Goal: Task Accomplishment & Management: Manage account settings

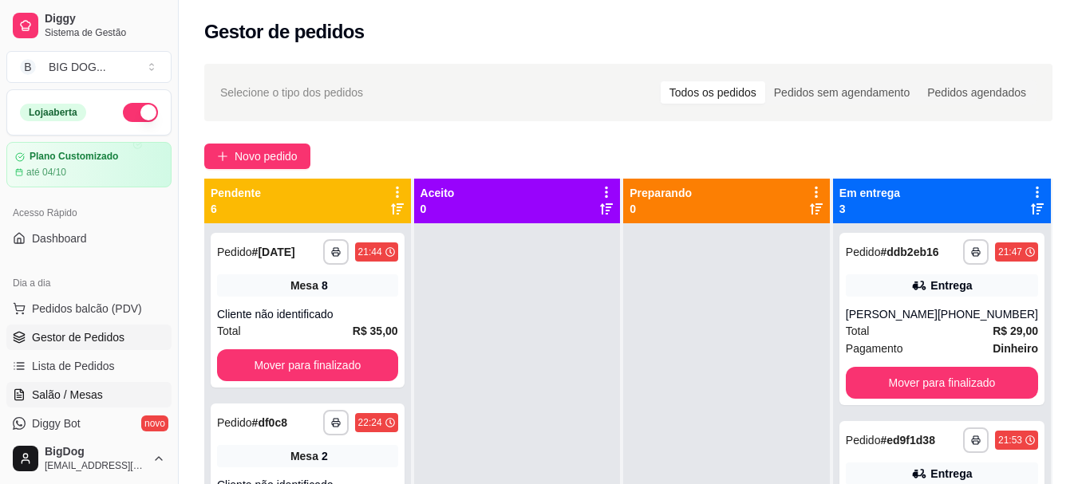
click at [61, 391] on span "Salão / Mesas" at bounding box center [67, 395] width 71 height 16
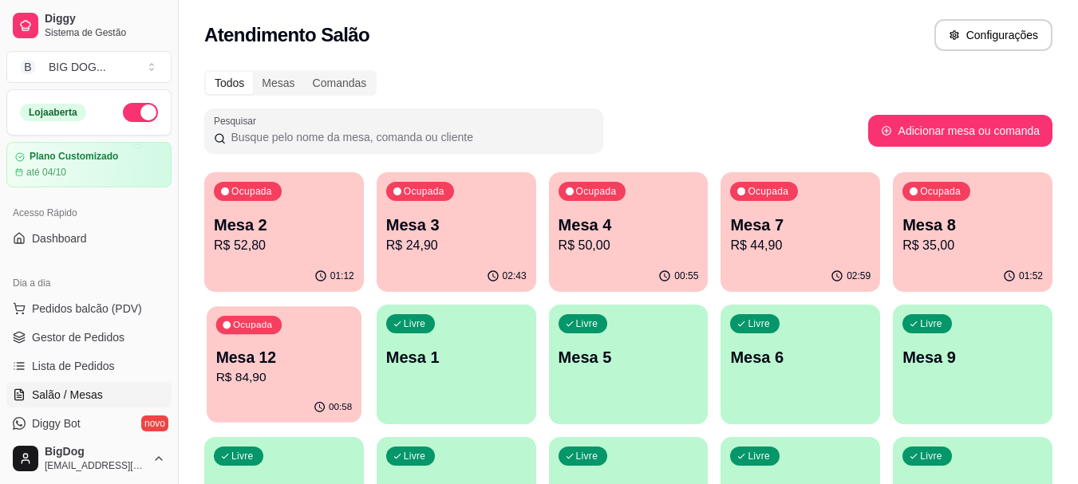
click at [342, 376] on p "R$ 84,90" at bounding box center [284, 378] width 136 height 18
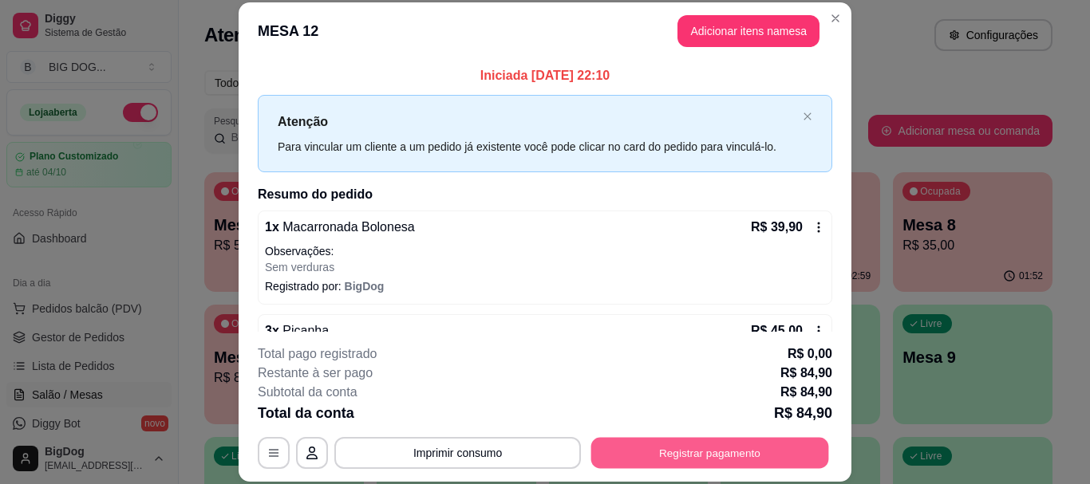
click at [638, 452] on button "Registrar pagamento" at bounding box center [710, 453] width 238 height 31
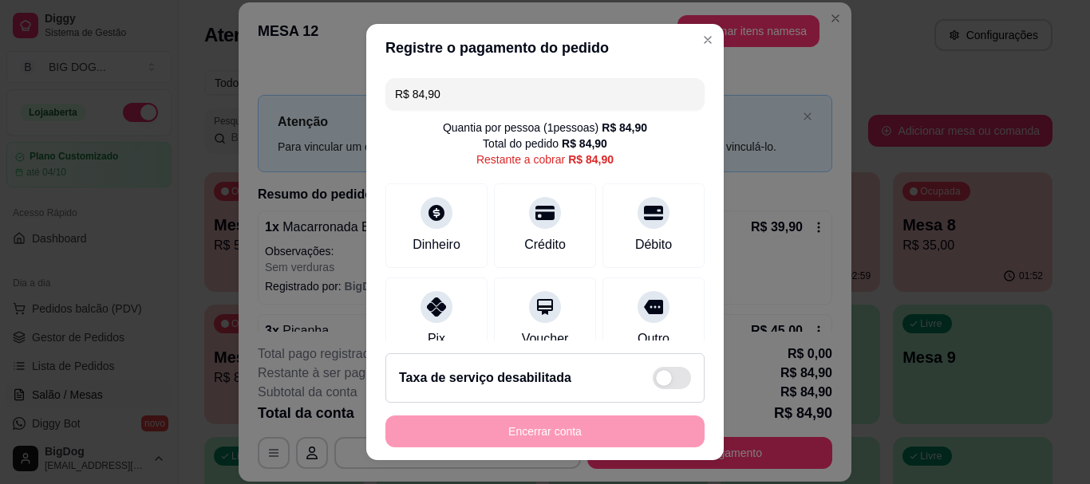
drag, startPoint x: 516, startPoint y: 96, endPoint x: 234, endPoint y: 148, distance: 287.3
click at [234, 148] on div "Registre o pagamento do pedido R$ 84,90 Quantia por pessoa ( 1 pessoas) R$ 84,9…" at bounding box center [545, 242] width 1090 height 484
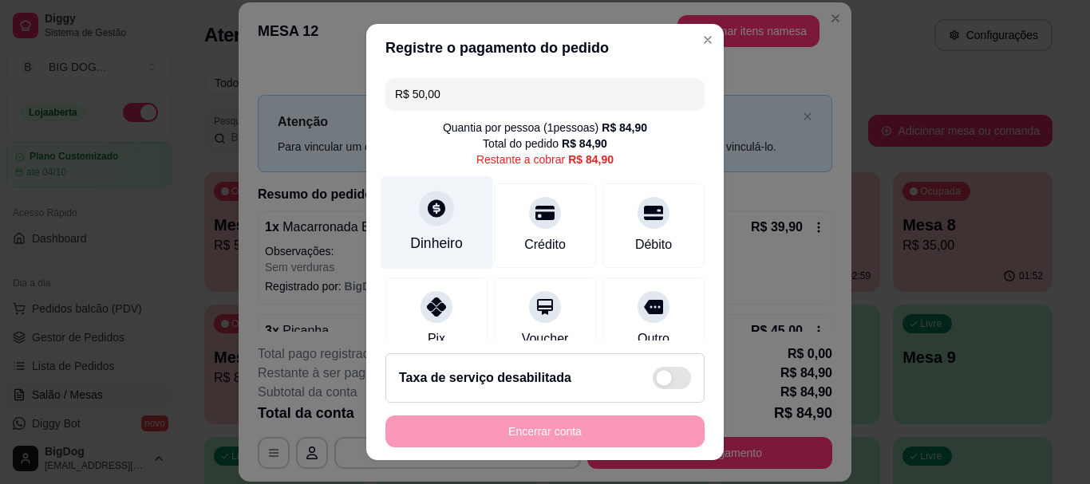
click at [420, 258] on div "Dinheiro" at bounding box center [437, 222] width 113 height 93
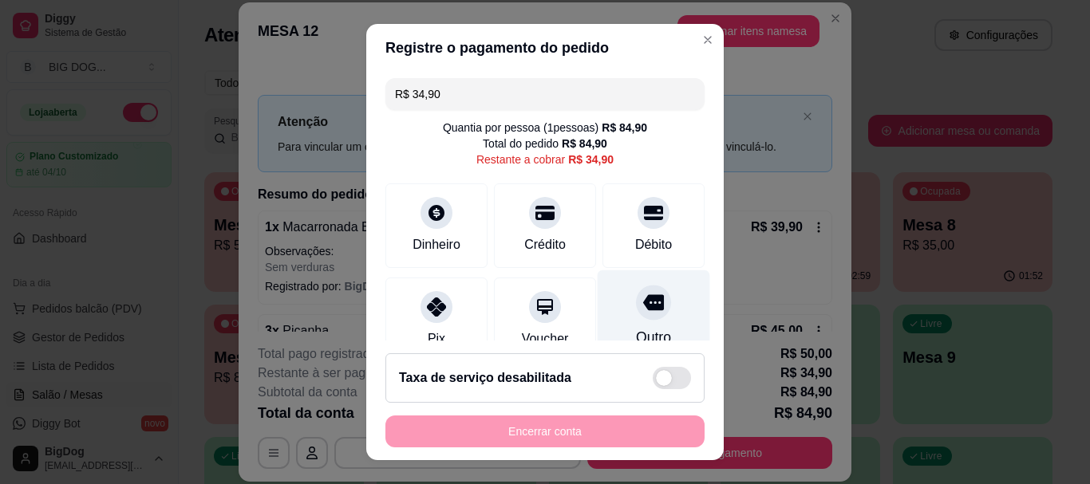
click at [636, 318] on div at bounding box center [653, 303] width 35 height 35
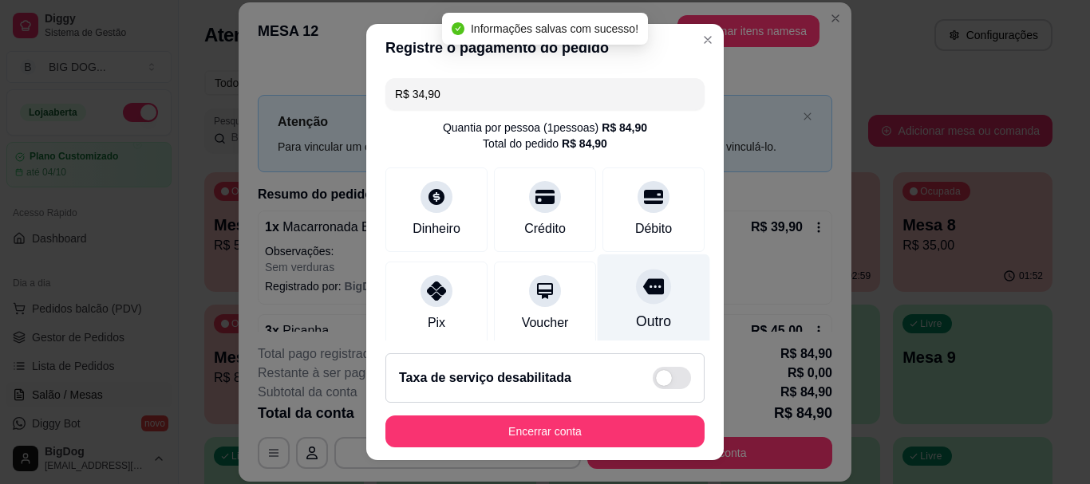
type input "R$ 0,00"
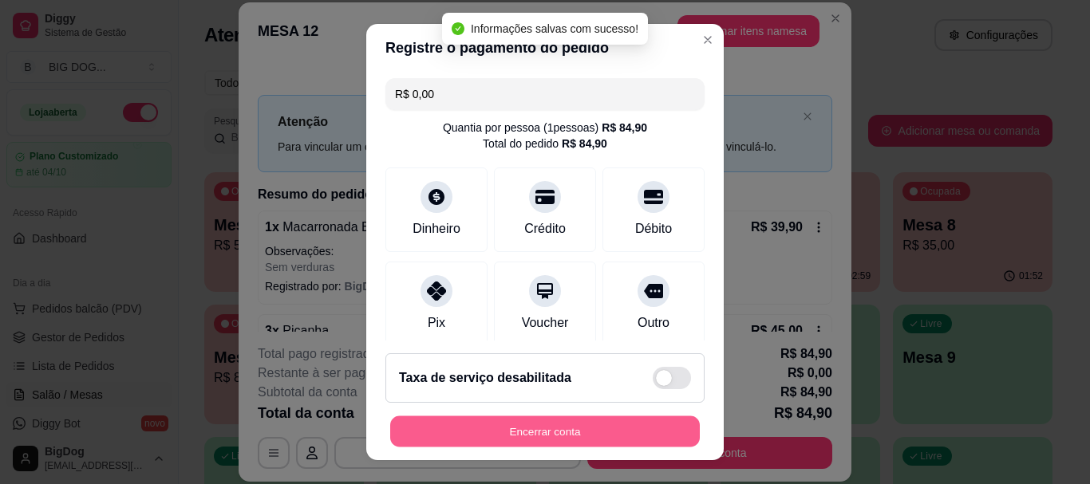
click at [555, 432] on button "Encerrar conta" at bounding box center [545, 431] width 310 height 31
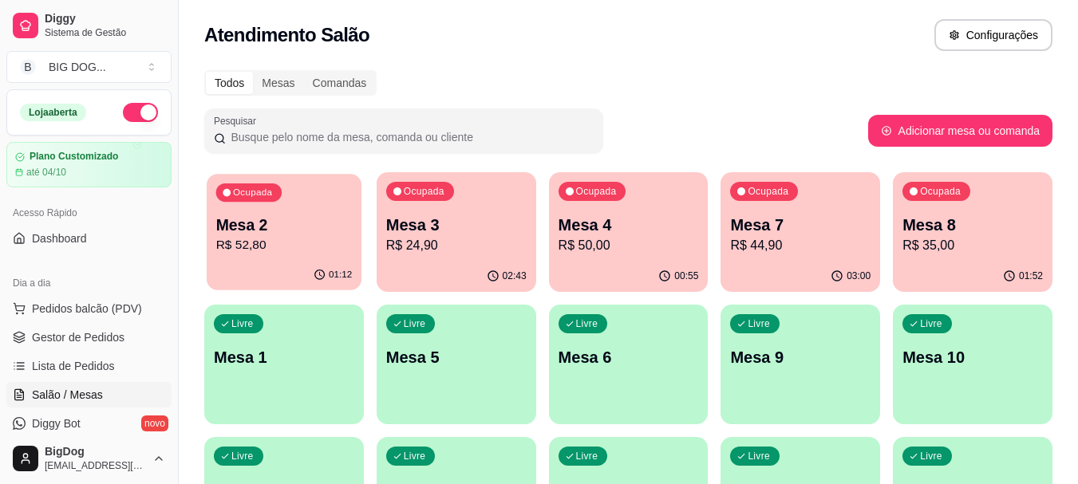
click at [257, 250] on p "R$ 52,80" at bounding box center [284, 245] width 136 height 18
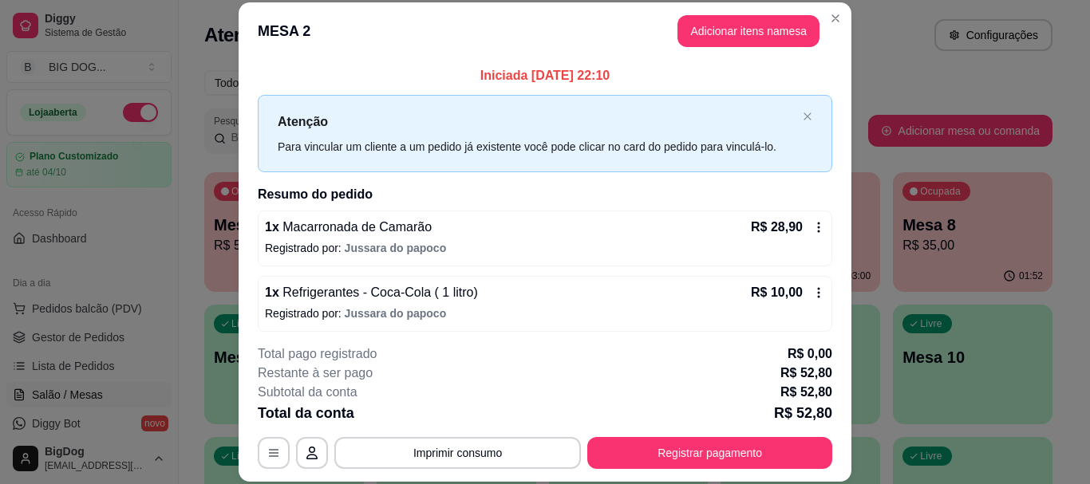
scroll to position [72, 0]
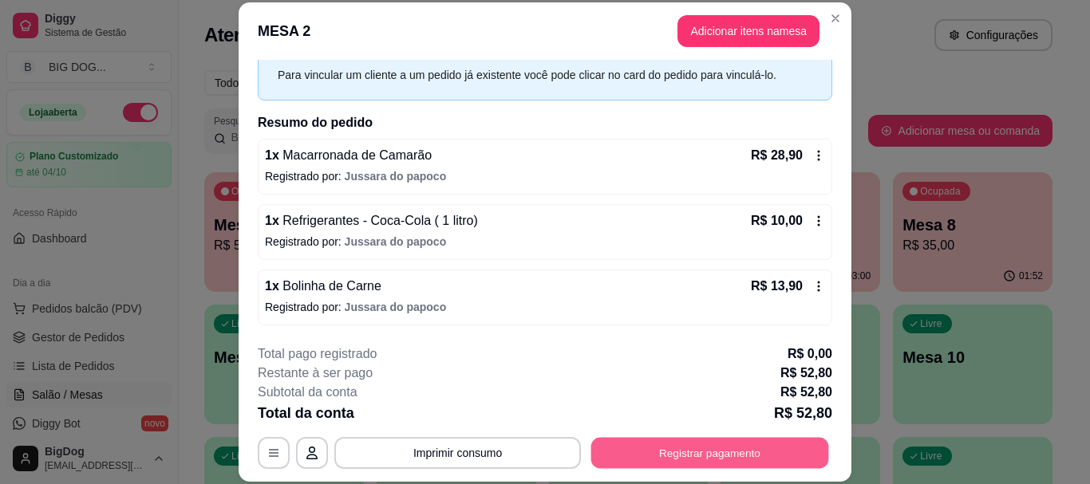
click at [697, 448] on button "Registrar pagamento" at bounding box center [710, 453] width 238 height 31
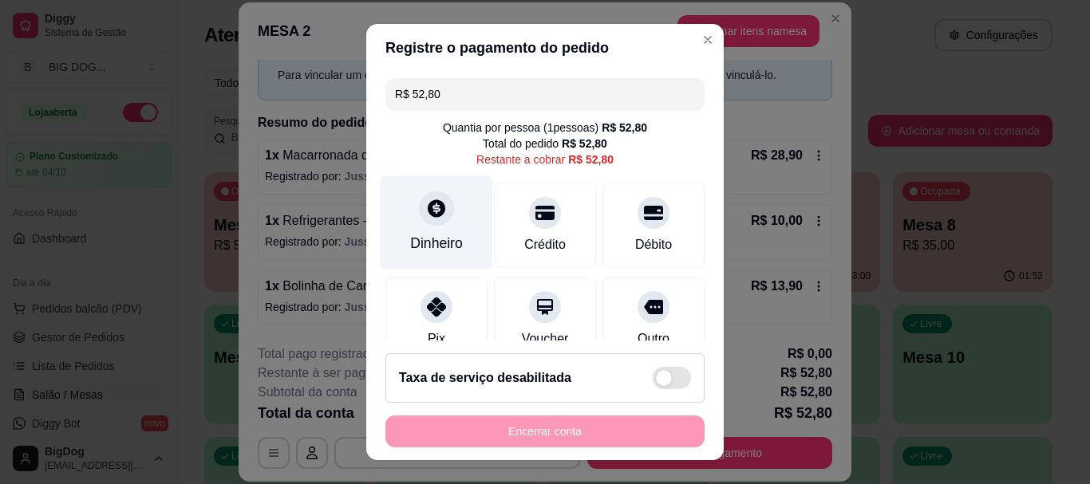
click at [435, 210] on icon at bounding box center [437, 209] width 18 height 18
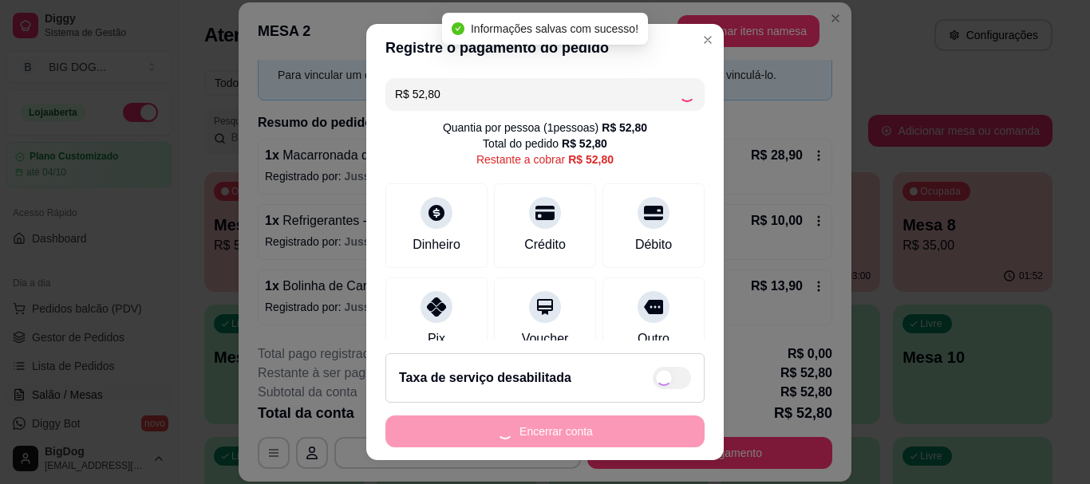
type input "R$ 0,00"
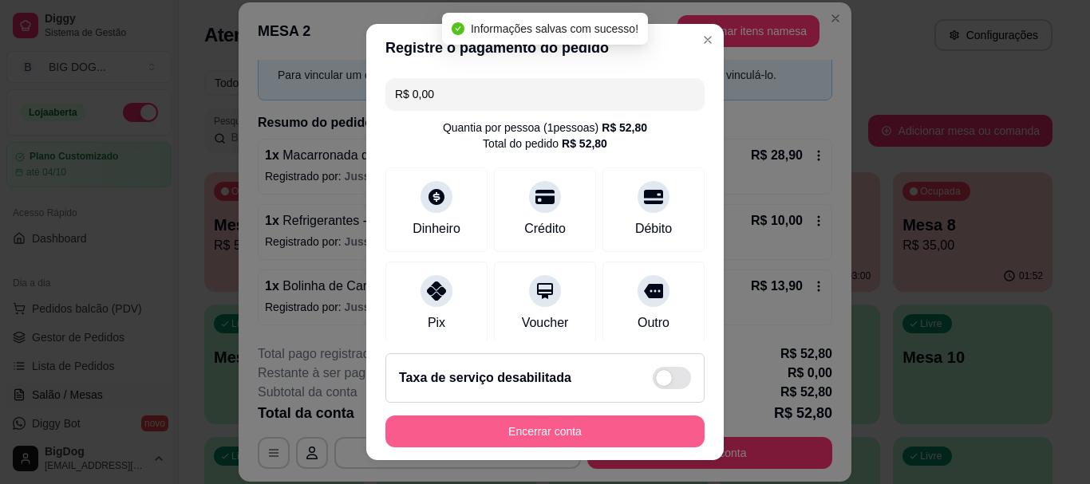
click at [555, 422] on button "Encerrar conta" at bounding box center [544, 432] width 319 height 32
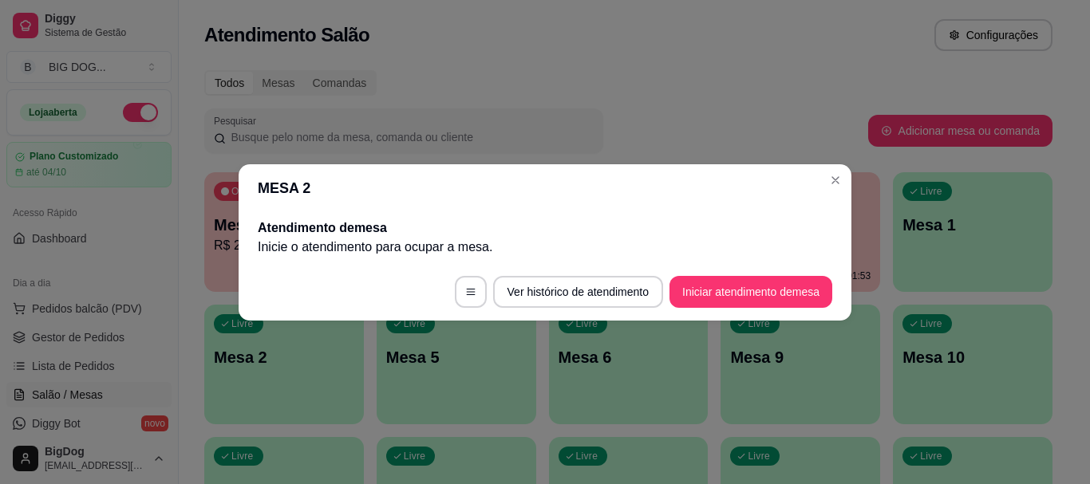
scroll to position [0, 0]
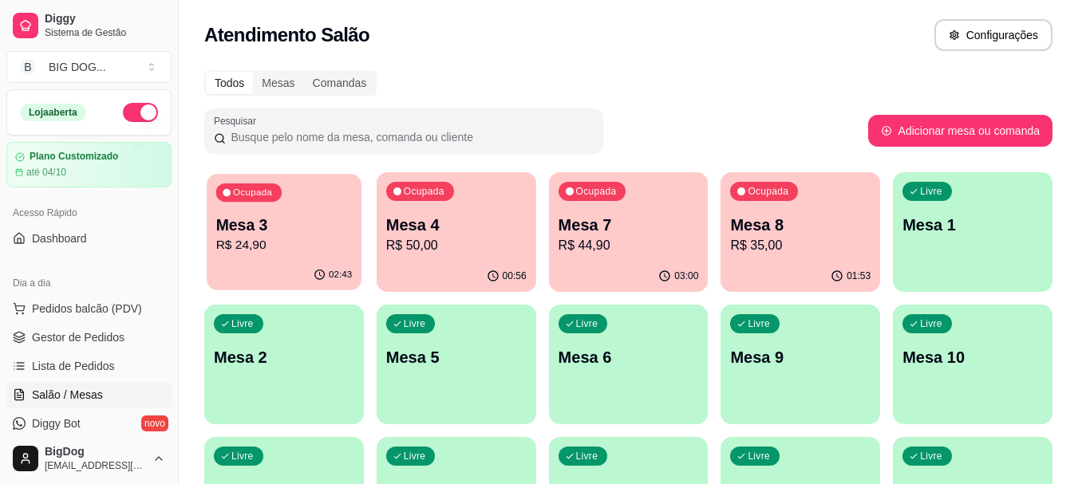
click at [326, 203] on div "Ocupada Mesa 3 R$ 24,90" at bounding box center [284, 217] width 155 height 86
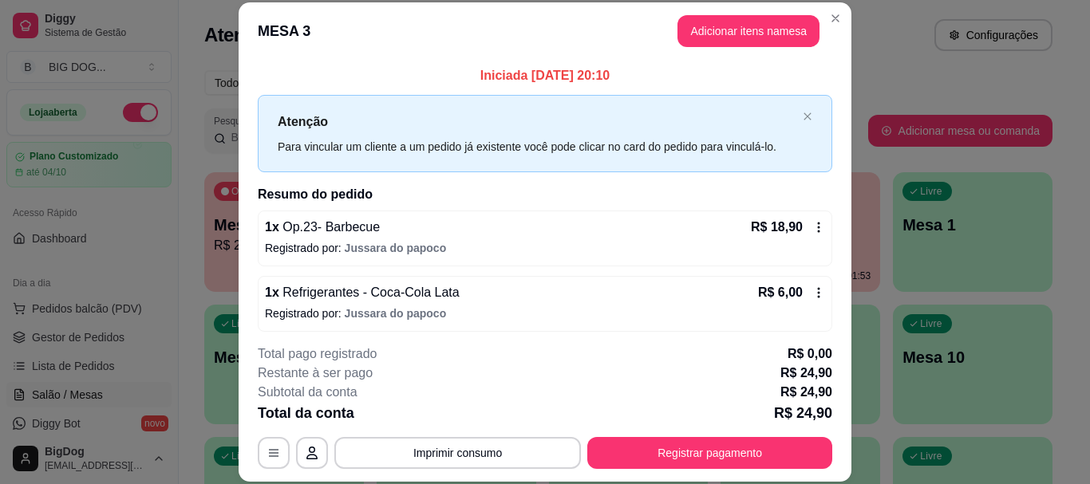
scroll to position [6, 0]
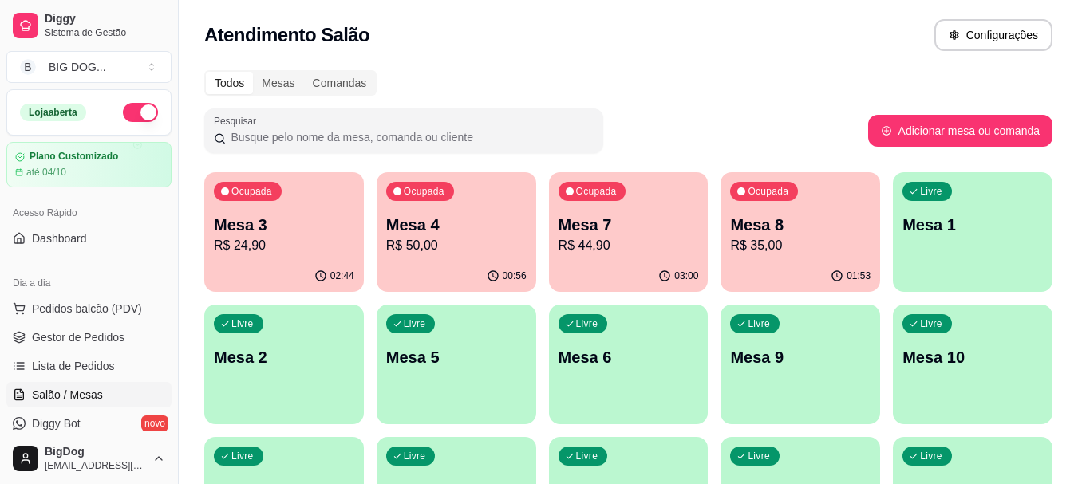
click at [436, 248] on p "R$ 50,00" at bounding box center [456, 245] width 140 height 19
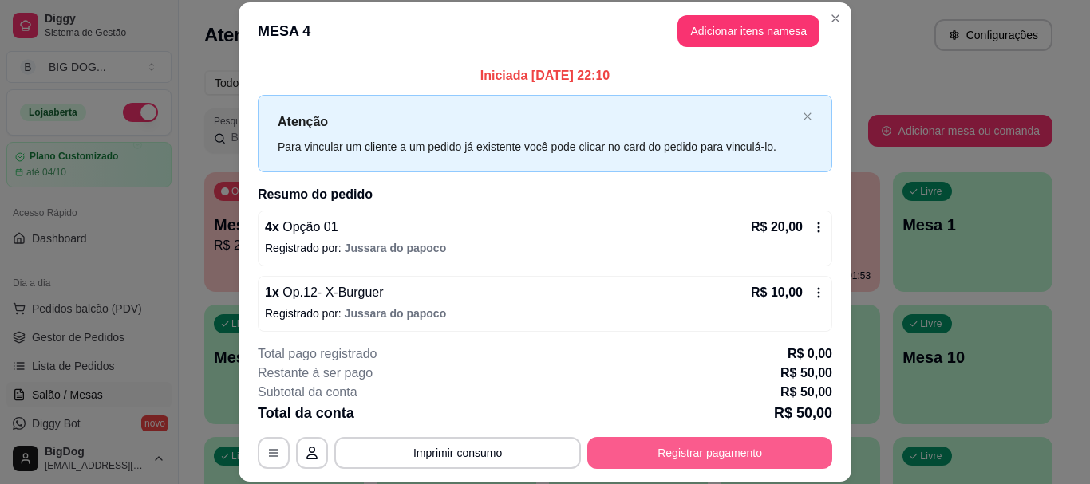
click at [658, 455] on button "Registrar pagamento" at bounding box center [709, 453] width 245 height 32
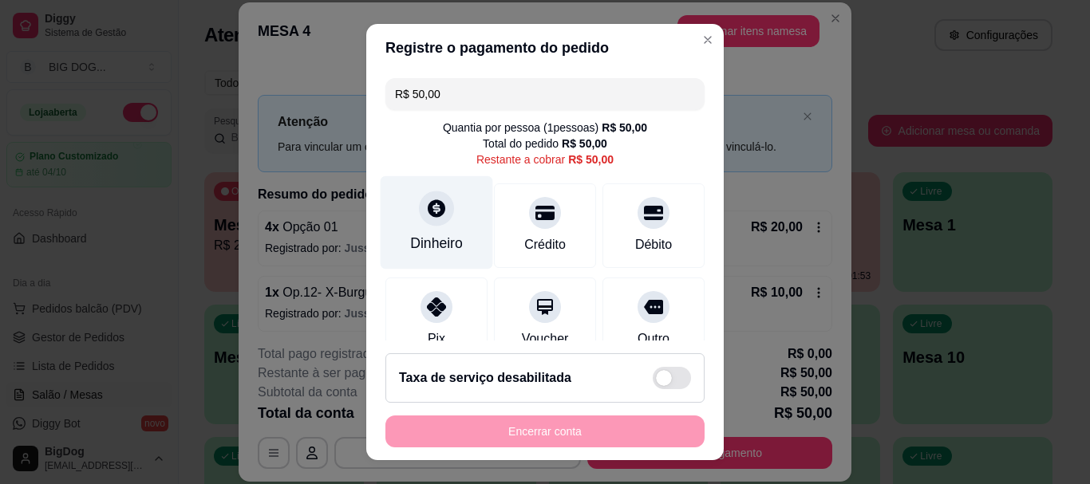
click at [432, 226] on div "Dinheiro" at bounding box center [437, 222] width 113 height 93
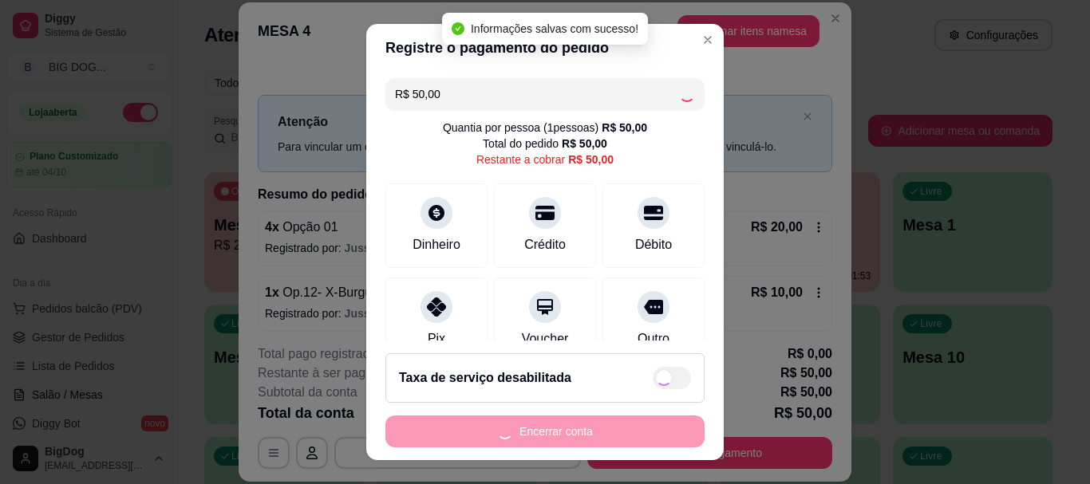
type input "R$ 0,00"
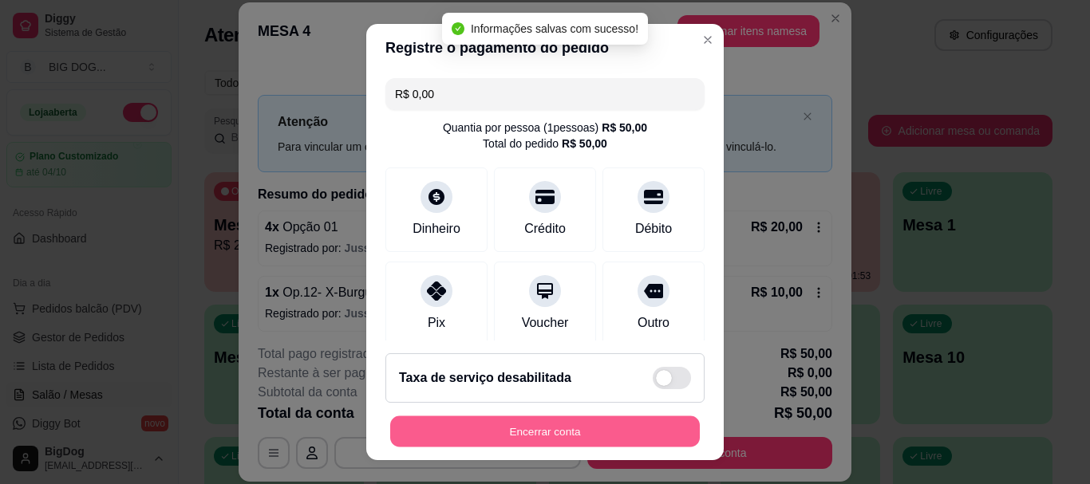
click at [649, 430] on button "Encerrar conta" at bounding box center [545, 431] width 310 height 31
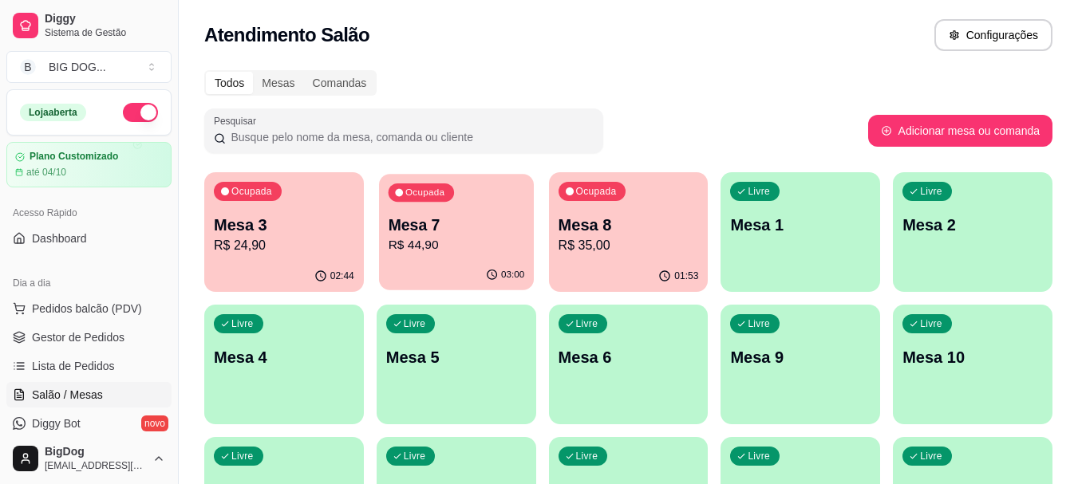
click at [468, 272] on div "03:00" at bounding box center [456, 275] width 155 height 30
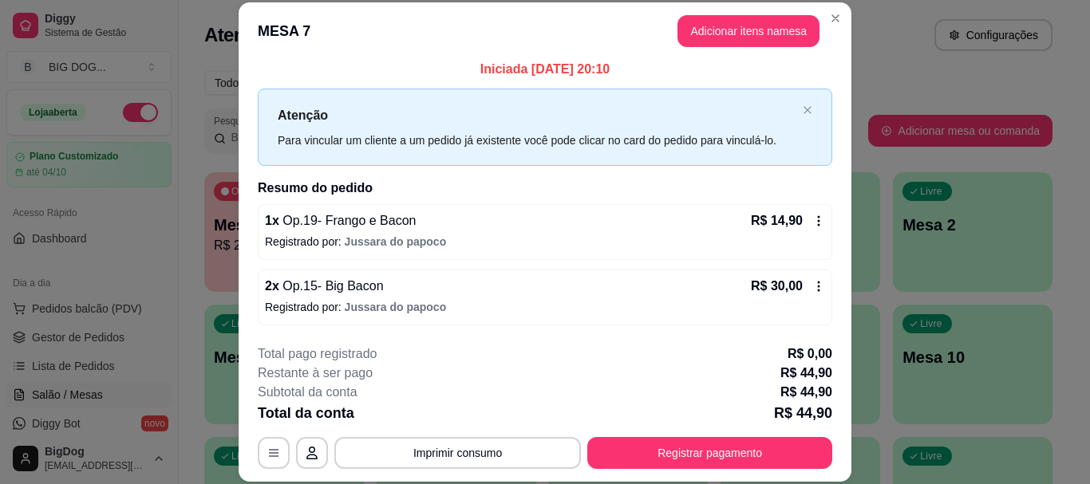
click at [793, 211] on div "1 x Op.19- [PERSON_NAME] e Bacon R$ 14,90 Registrado por: Jussara do papoco" at bounding box center [545, 232] width 574 height 56
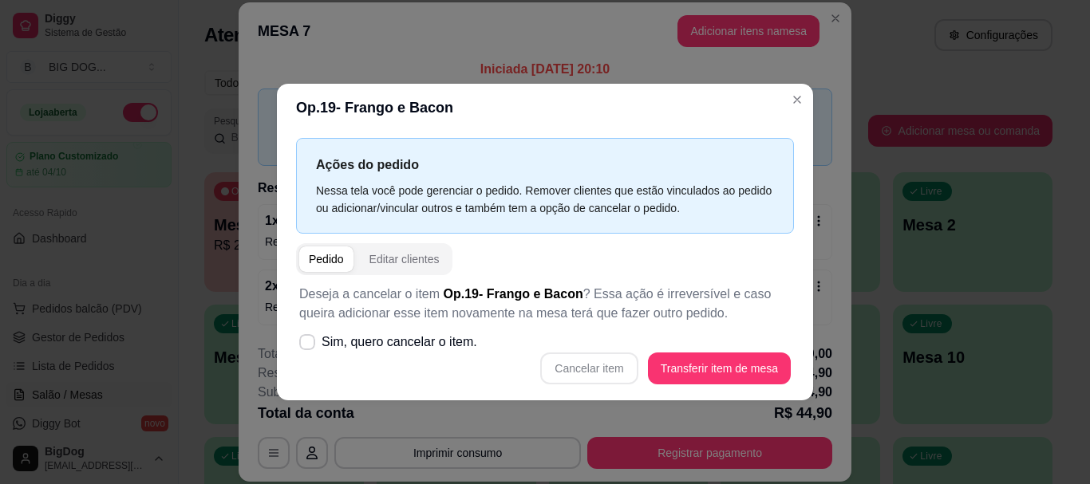
click at [792, 211] on div "Ações do pedido Nessa tela você pode gerenciar o pedido. Remover clientes que e…" at bounding box center [545, 185] width 498 height 95
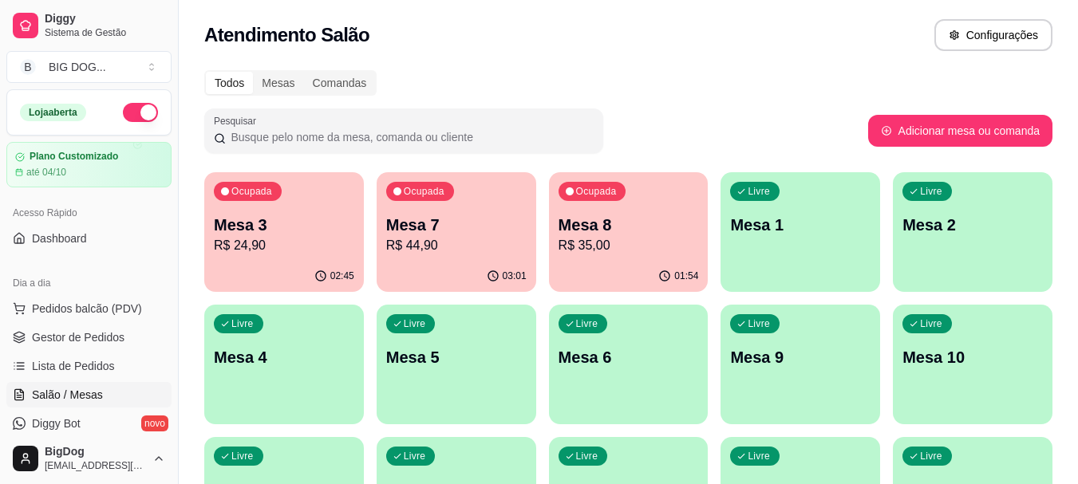
click at [276, 227] on p "Mesa 3" at bounding box center [284, 225] width 140 height 22
click at [630, 211] on div "Ocupada Mesa 8 R$ 35,00" at bounding box center [628, 217] width 155 height 86
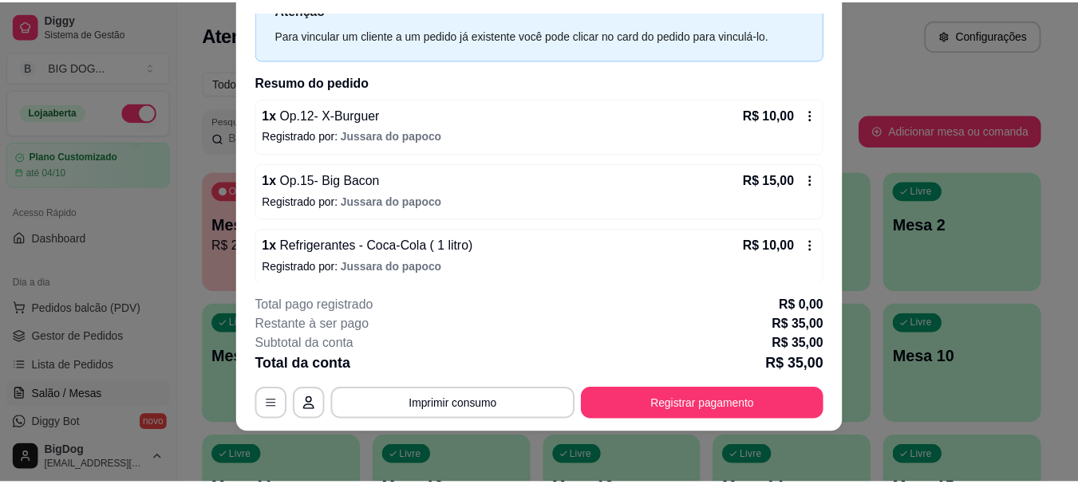
scroll to position [72, 0]
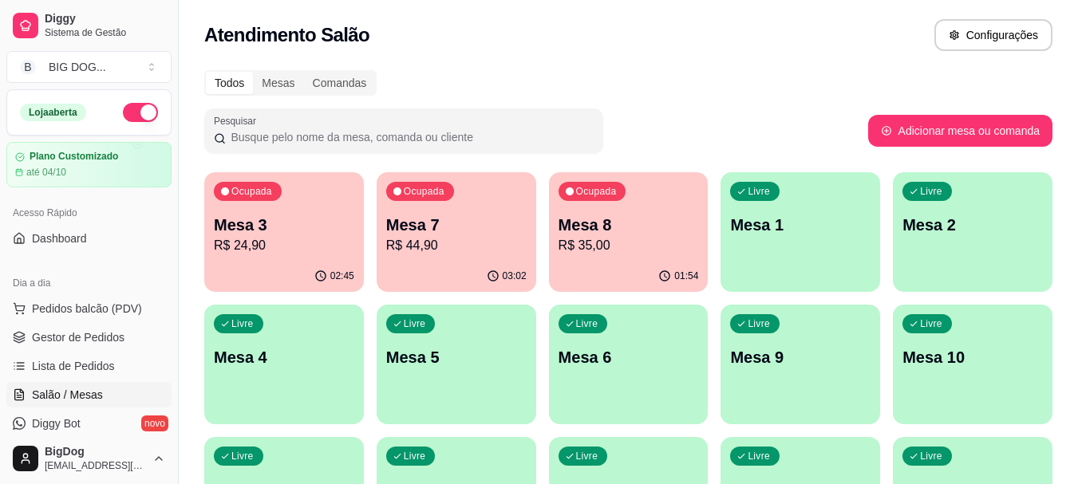
click at [415, 235] on p "Mesa 7" at bounding box center [456, 225] width 140 height 22
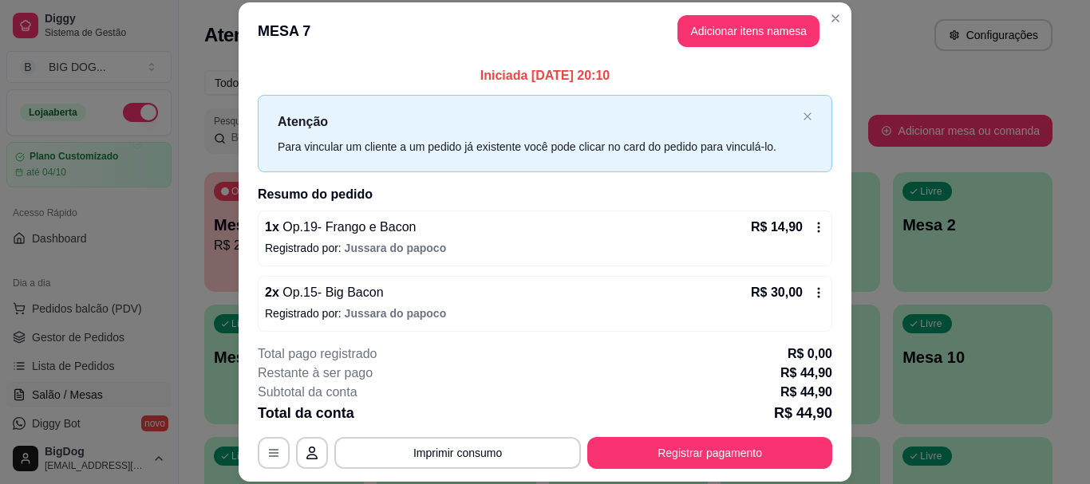
click at [633, 470] on footer "**********" at bounding box center [545, 407] width 613 height 150
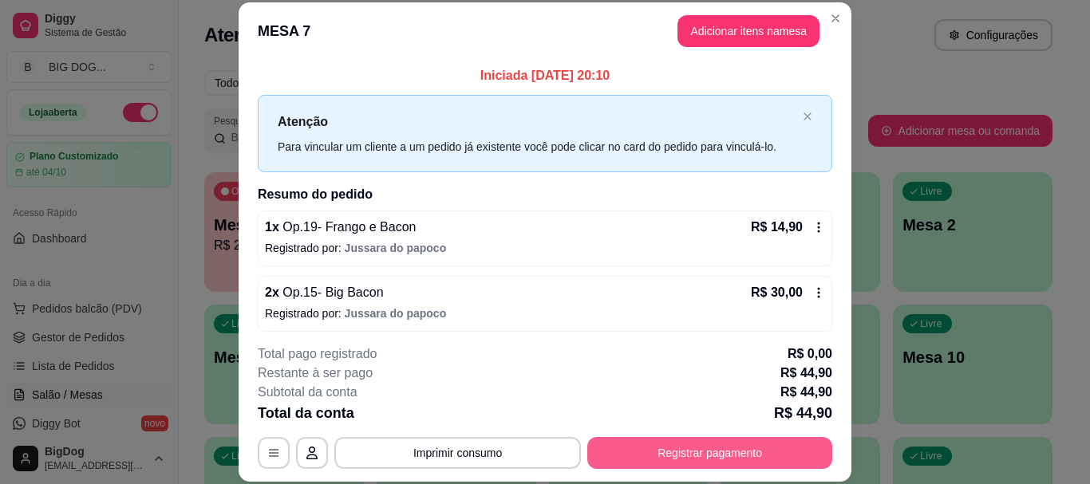
click at [633, 456] on button "Registrar pagamento" at bounding box center [709, 453] width 245 height 32
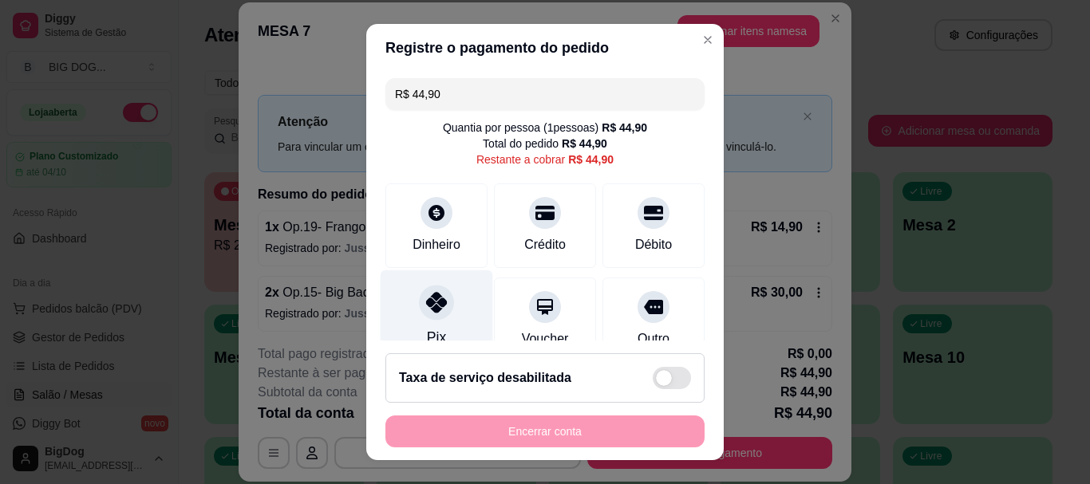
click at [407, 306] on div "Pix" at bounding box center [437, 316] width 113 height 93
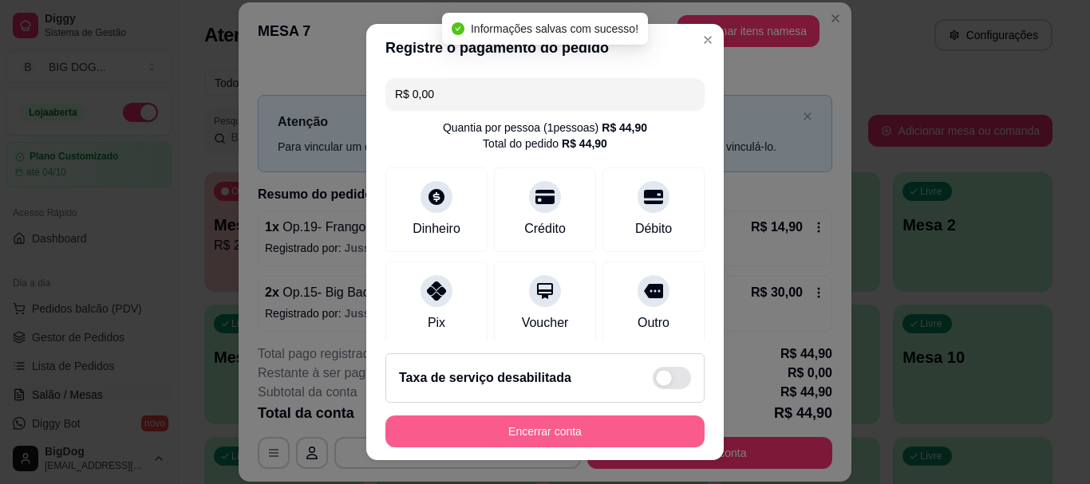
type input "R$ 0,00"
click at [539, 433] on button "Encerrar conta" at bounding box center [544, 432] width 319 height 32
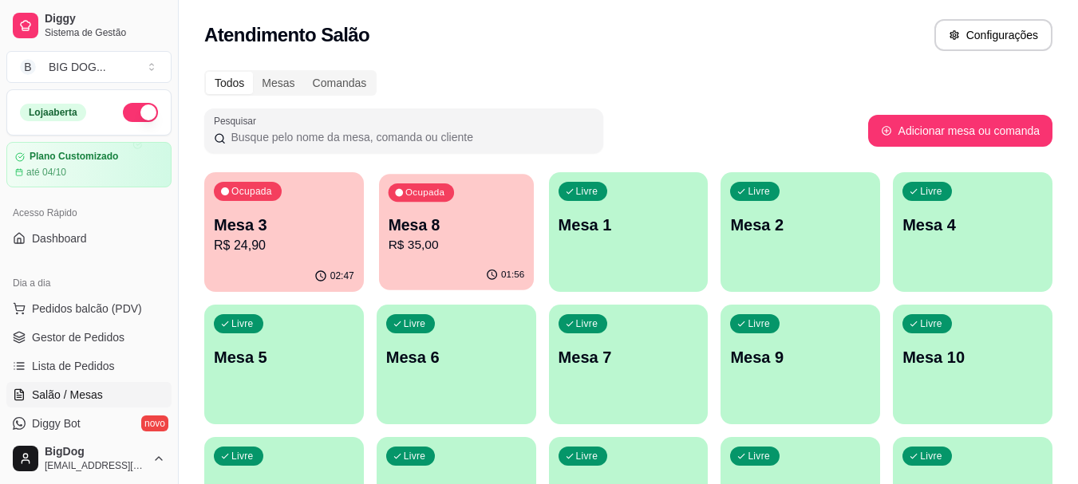
click at [470, 228] on p "Mesa 8" at bounding box center [456, 226] width 136 height 22
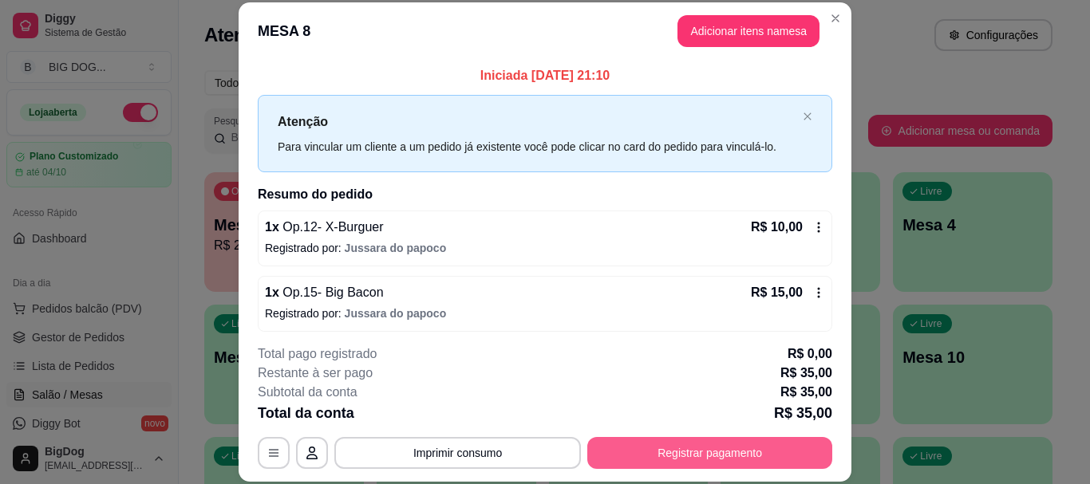
click at [607, 439] on button "Registrar pagamento" at bounding box center [709, 453] width 245 height 32
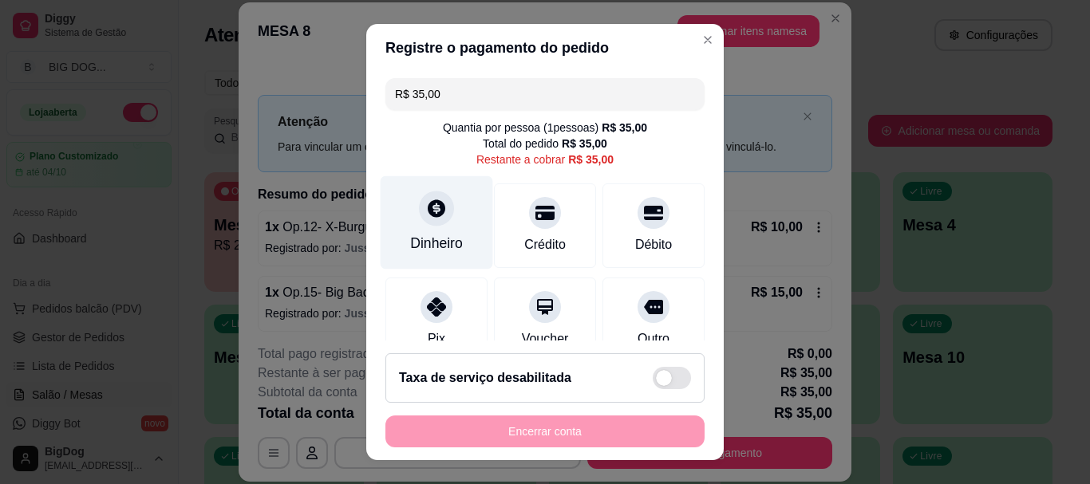
click at [428, 215] on icon at bounding box center [437, 209] width 18 height 18
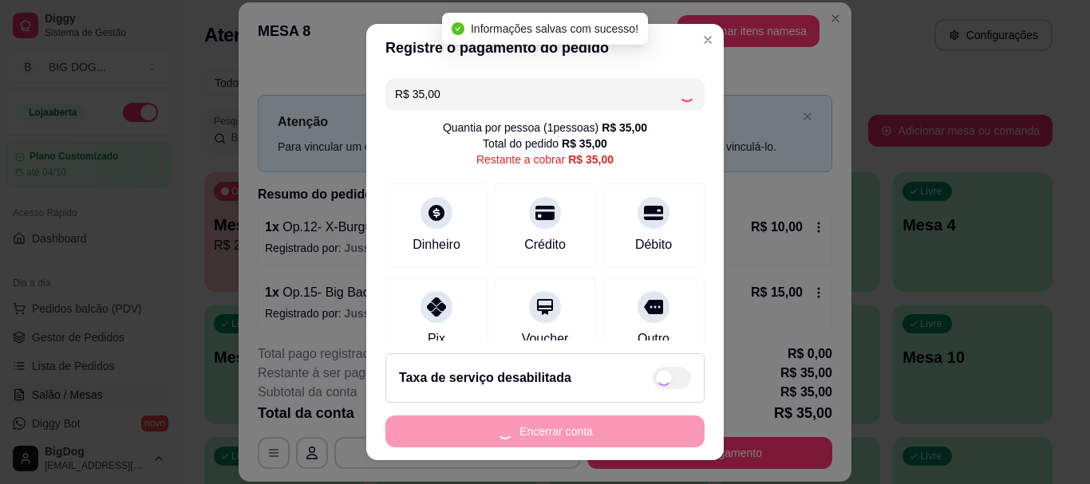
type input "R$ 0,00"
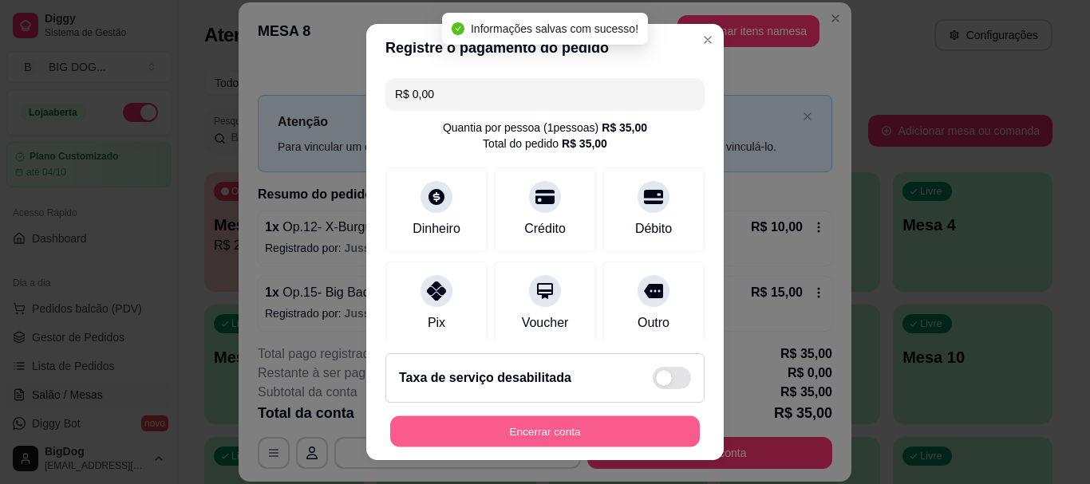
click at [520, 437] on button "Encerrar conta" at bounding box center [545, 431] width 310 height 31
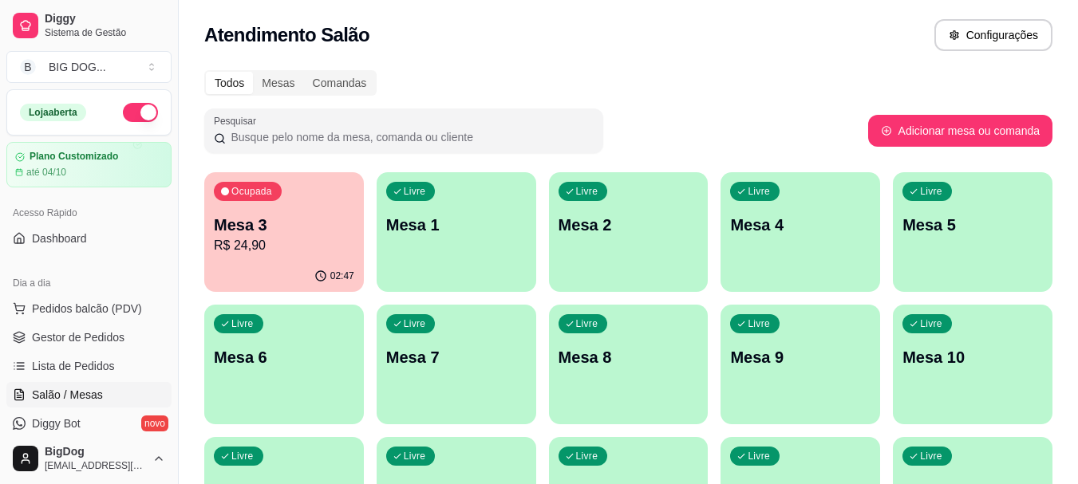
click at [312, 220] on p "Mesa 3" at bounding box center [284, 225] width 140 height 22
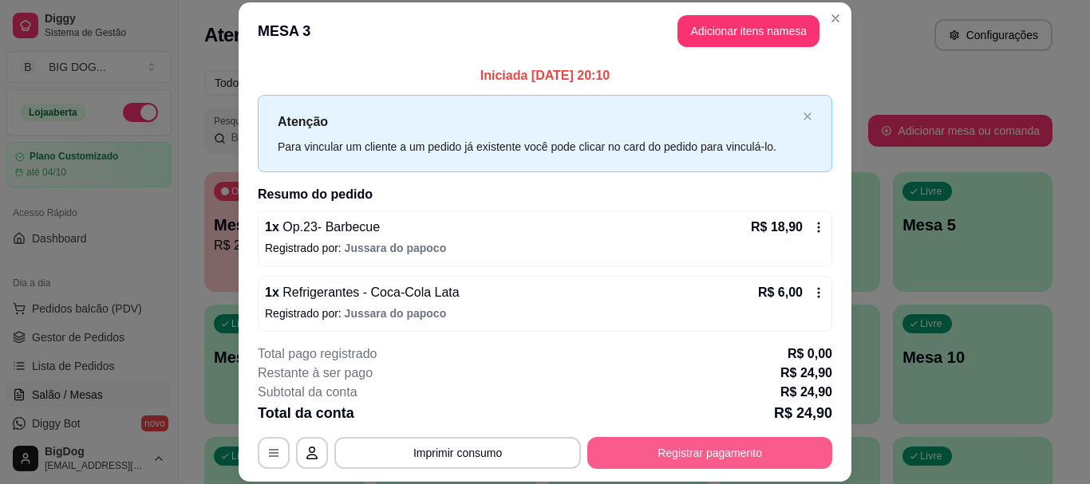
click at [649, 444] on button "Registrar pagamento" at bounding box center [709, 453] width 245 height 32
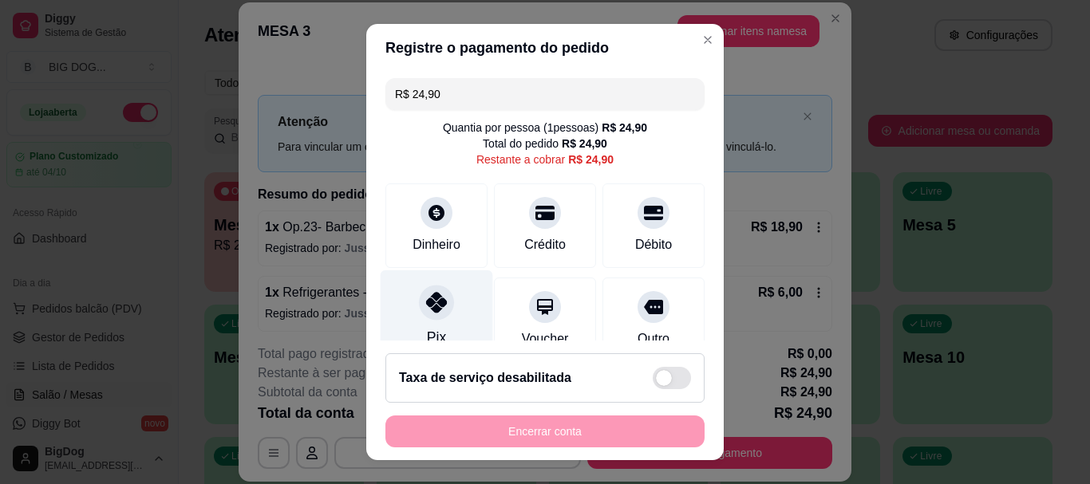
click at [433, 304] on icon at bounding box center [436, 303] width 21 height 21
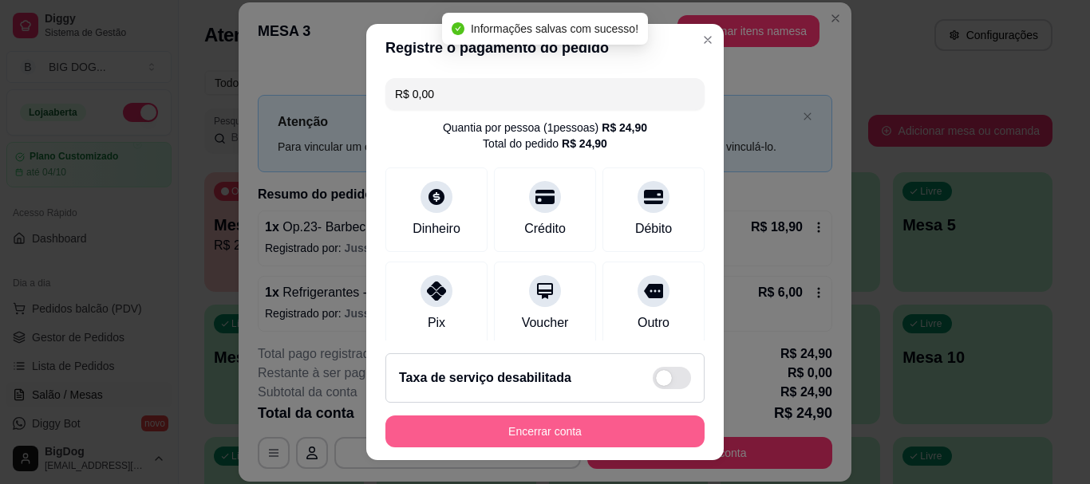
type input "R$ 0,00"
click at [528, 435] on button "Encerrar conta" at bounding box center [545, 431] width 310 height 31
